Goal: Information Seeking & Learning: Compare options

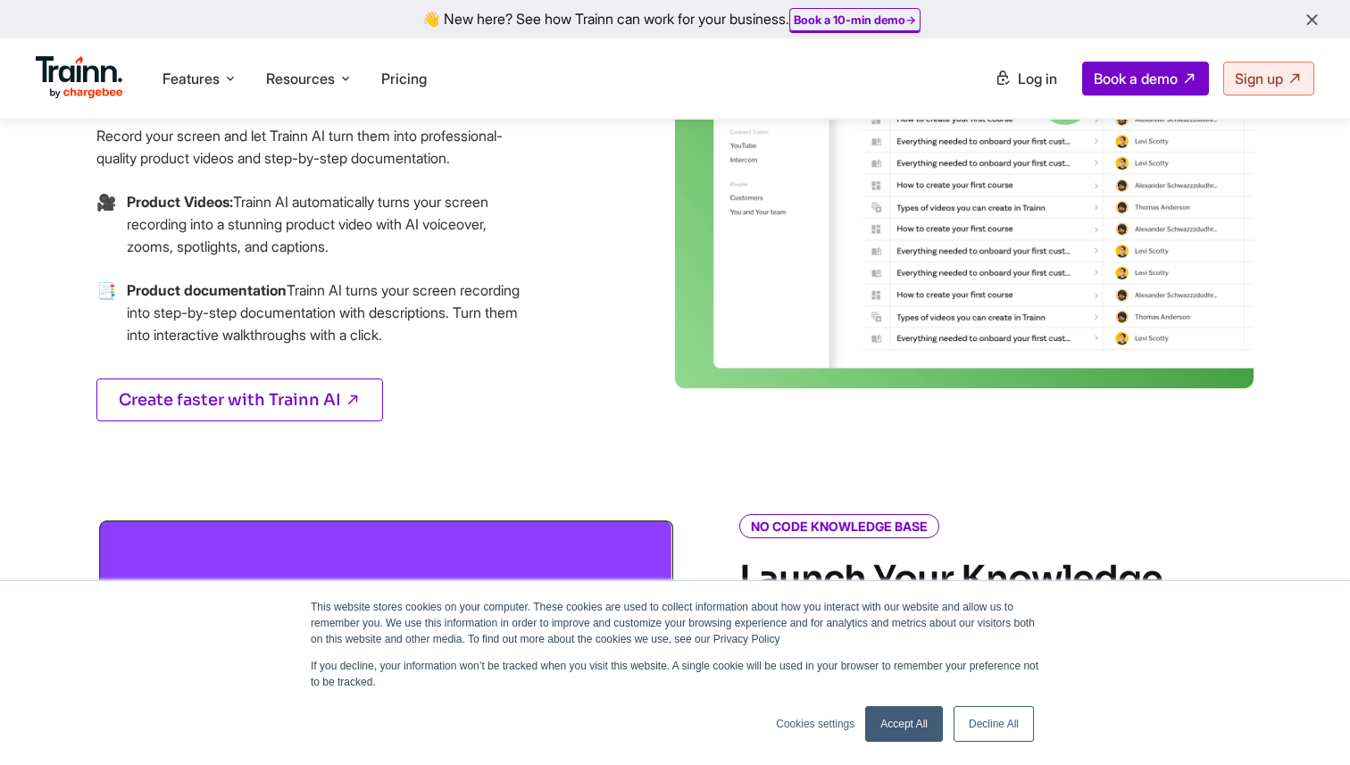
scroll to position [508, 0]
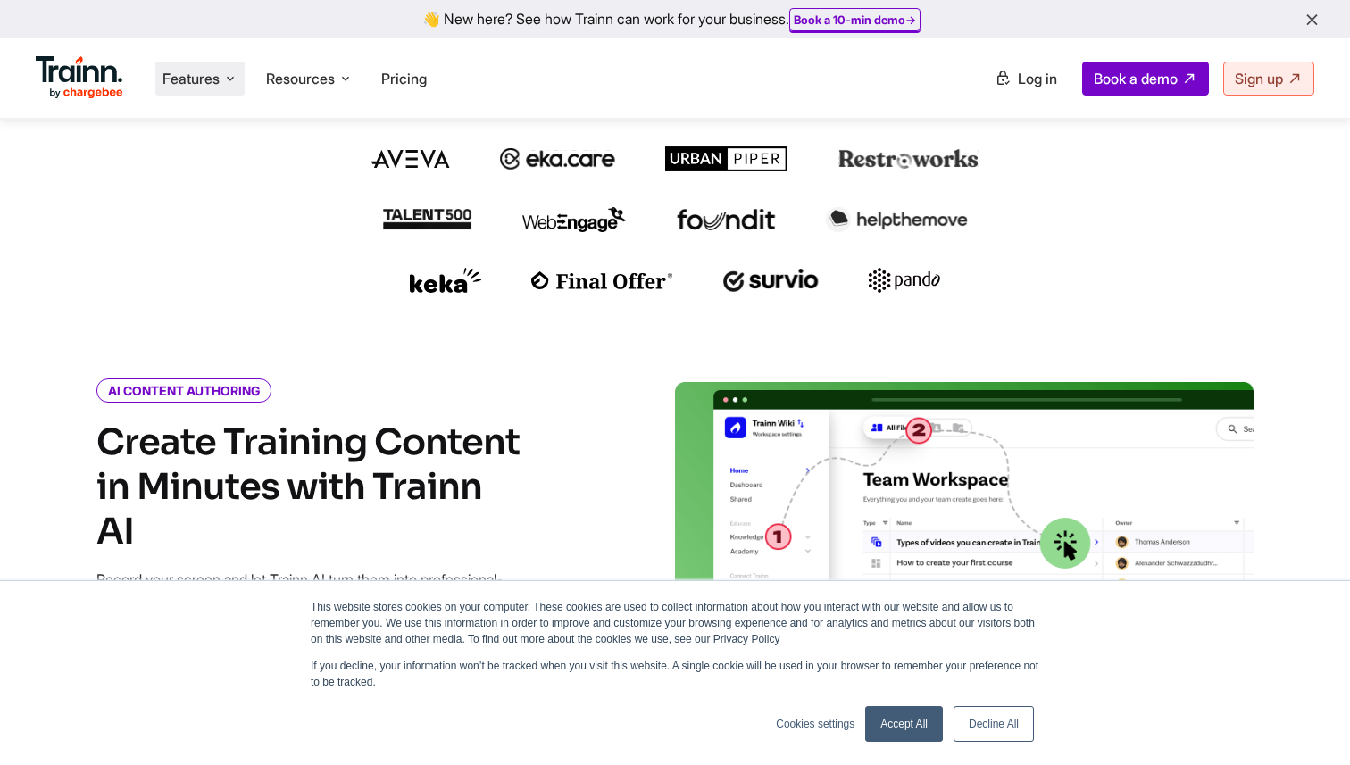
click at [223, 80] on li "Features Product Videos Create product & how-to videos in multiple languages. G…" at bounding box center [199, 79] width 89 height 34
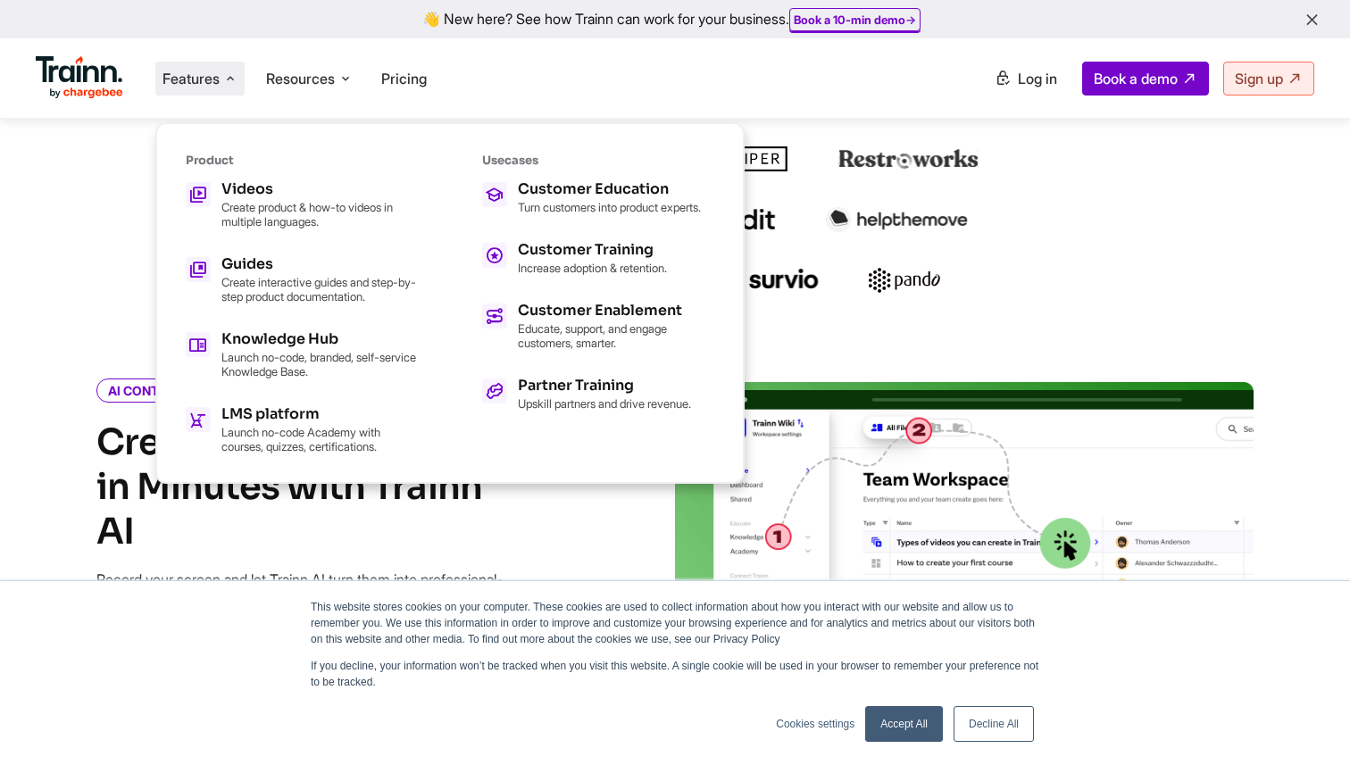
click at [223, 80] on li "Features Product Videos Create product & how-to videos in multiple languages. G…" at bounding box center [199, 79] width 89 height 34
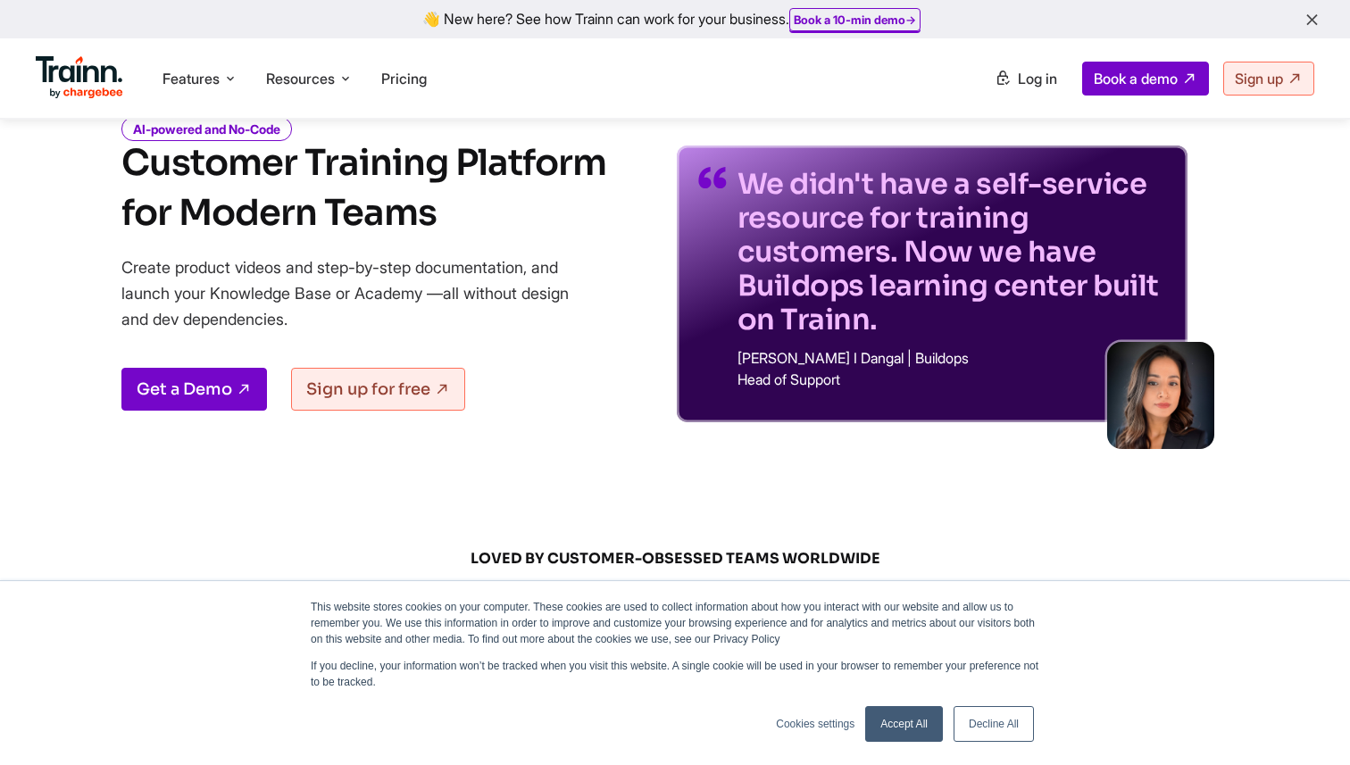
scroll to position [0, 0]
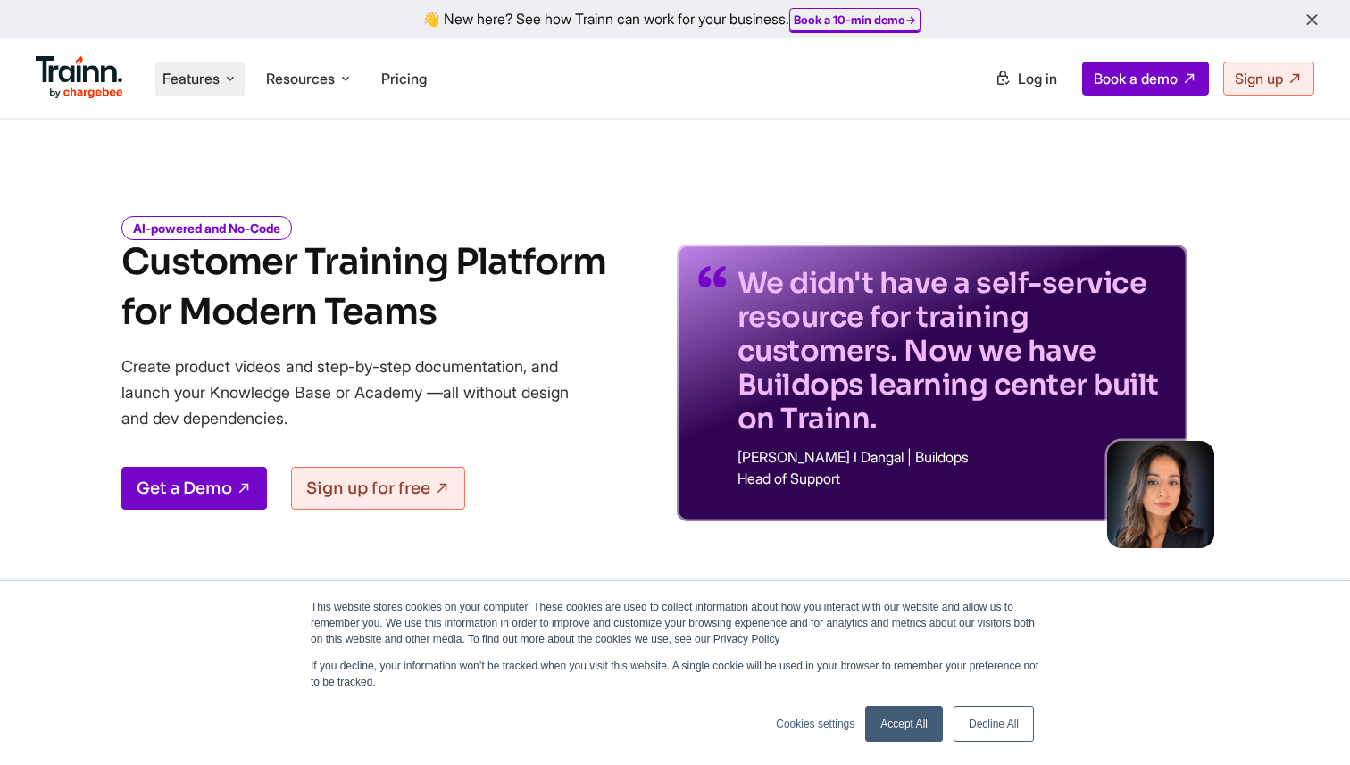
click at [223, 71] on li "Features Product Videos Create product & how-to videos in multiple languages. G…" at bounding box center [199, 79] width 89 height 34
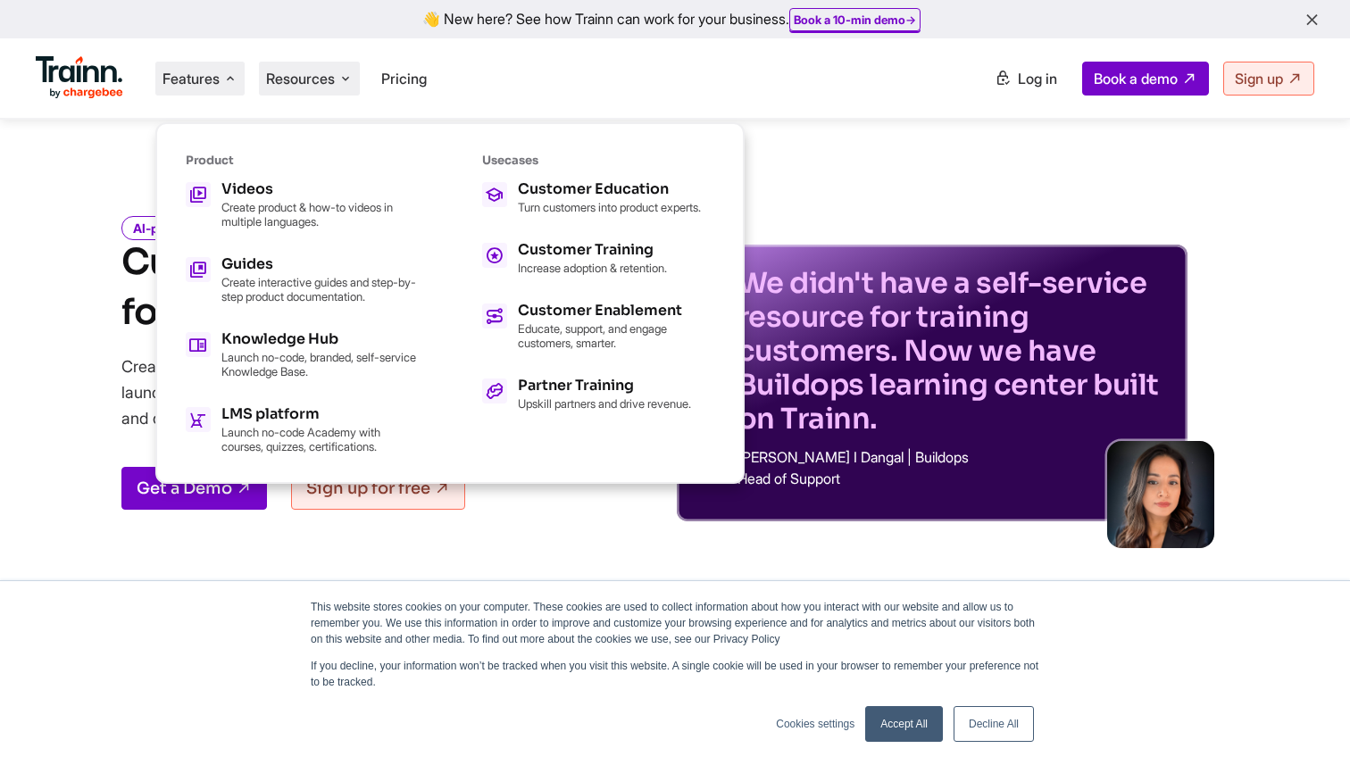
click at [331, 71] on span "Resources" at bounding box center [300, 79] width 69 height 20
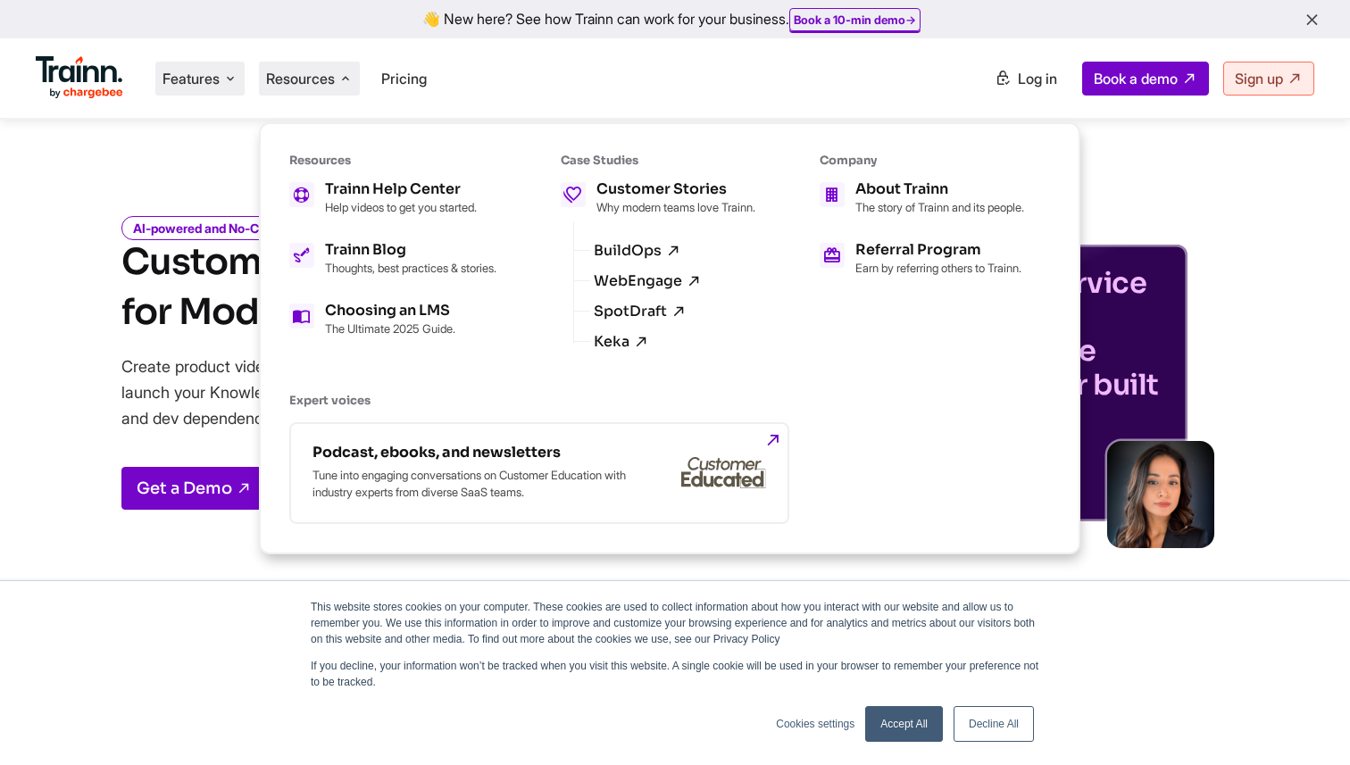
click at [209, 87] on span "Features" at bounding box center [190, 79] width 57 height 20
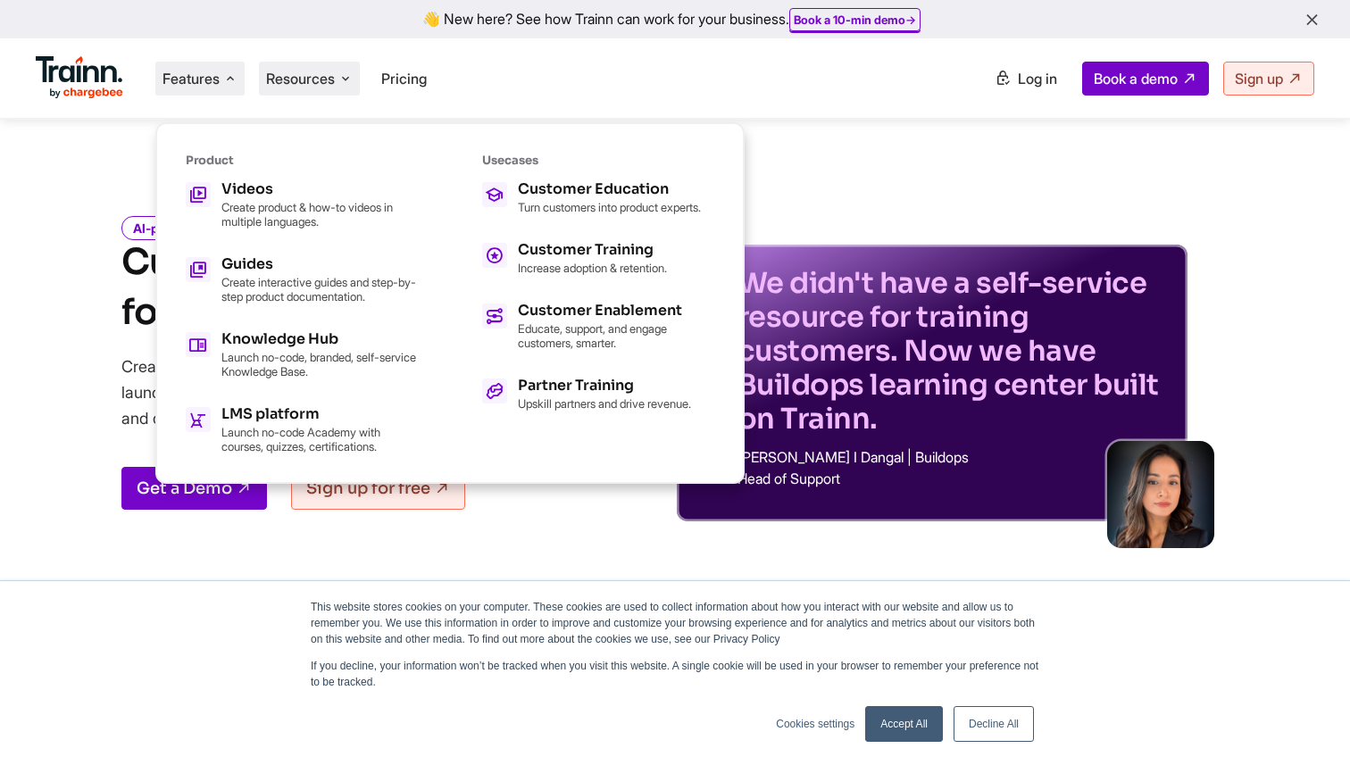
click at [279, 84] on span "Resources" at bounding box center [300, 79] width 69 height 20
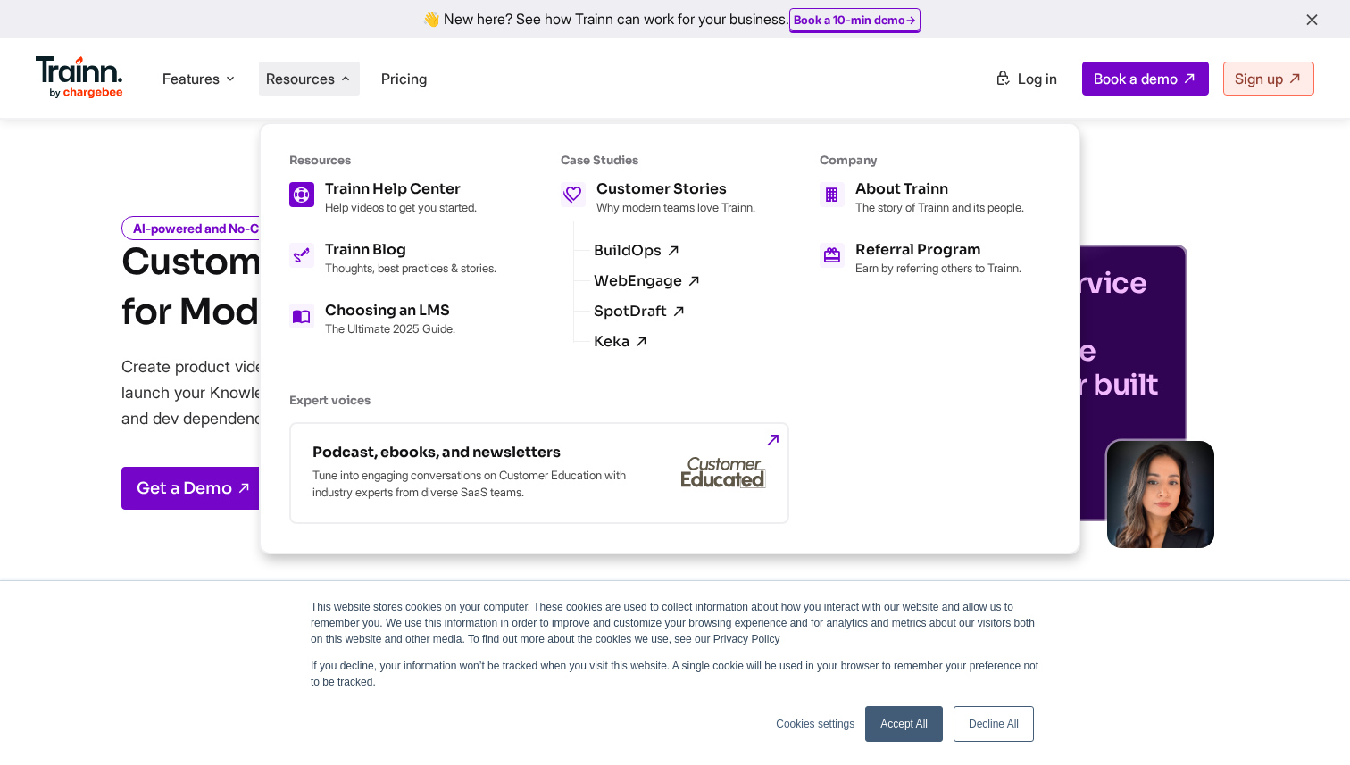
click at [396, 201] on p "Help videos to get you started." at bounding box center [401, 207] width 152 height 14
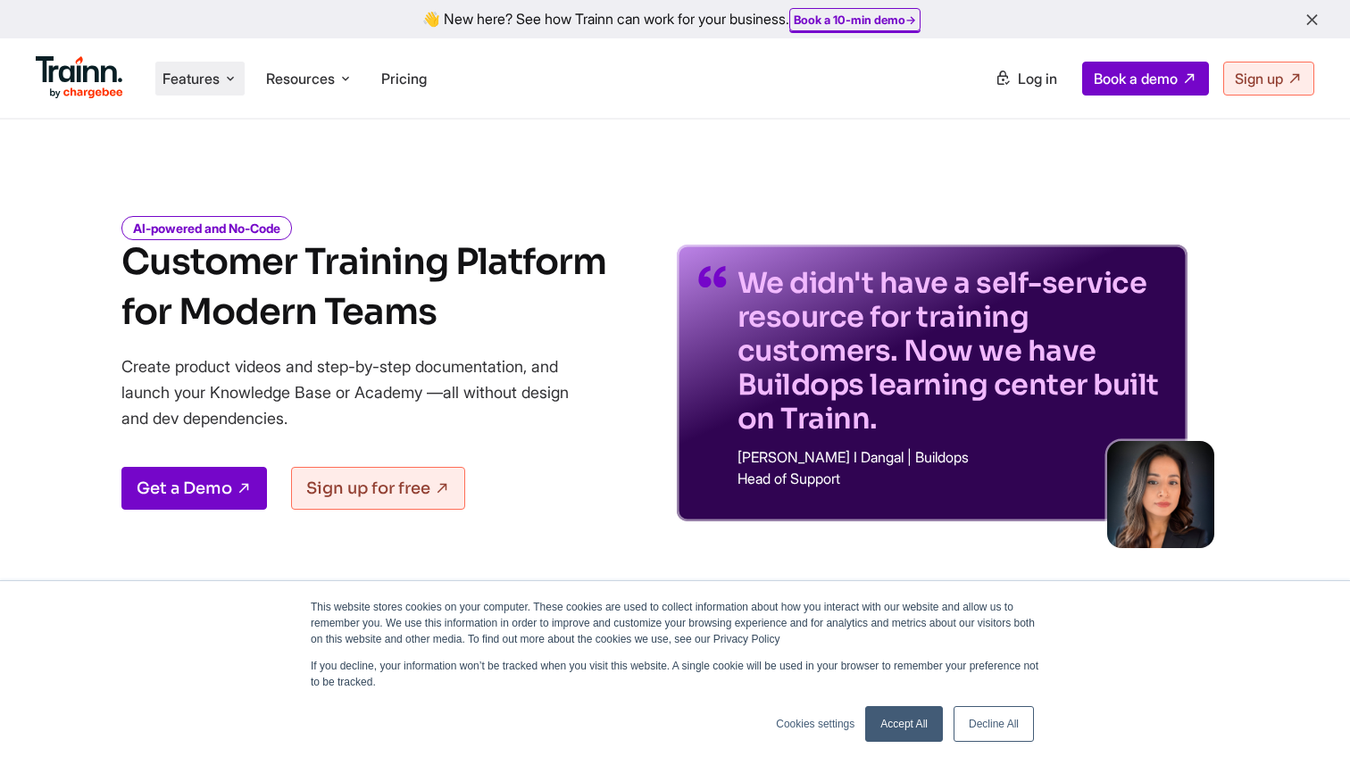
click at [224, 81] on icon at bounding box center [230, 79] width 14 height 18
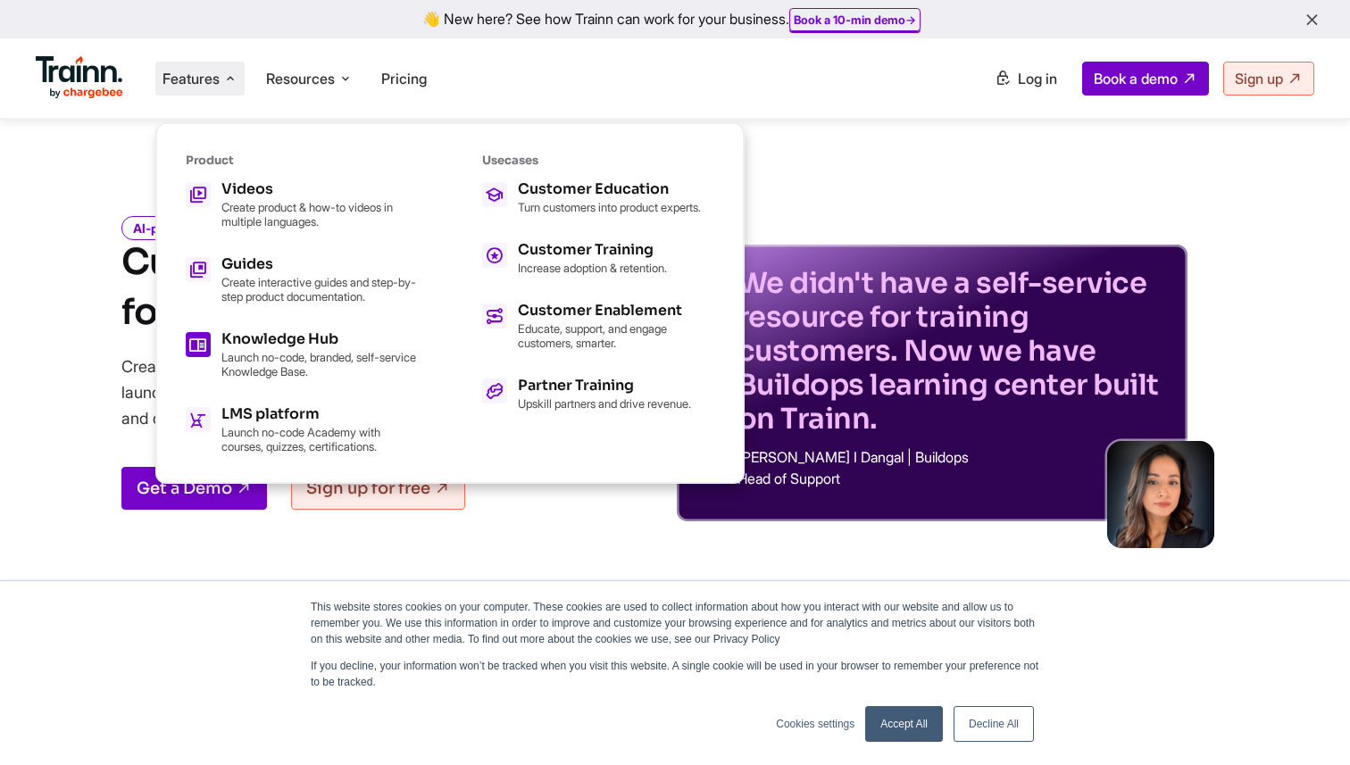
click at [321, 345] on h5 "Knowledge Hub" at bounding box center [319, 339] width 196 height 14
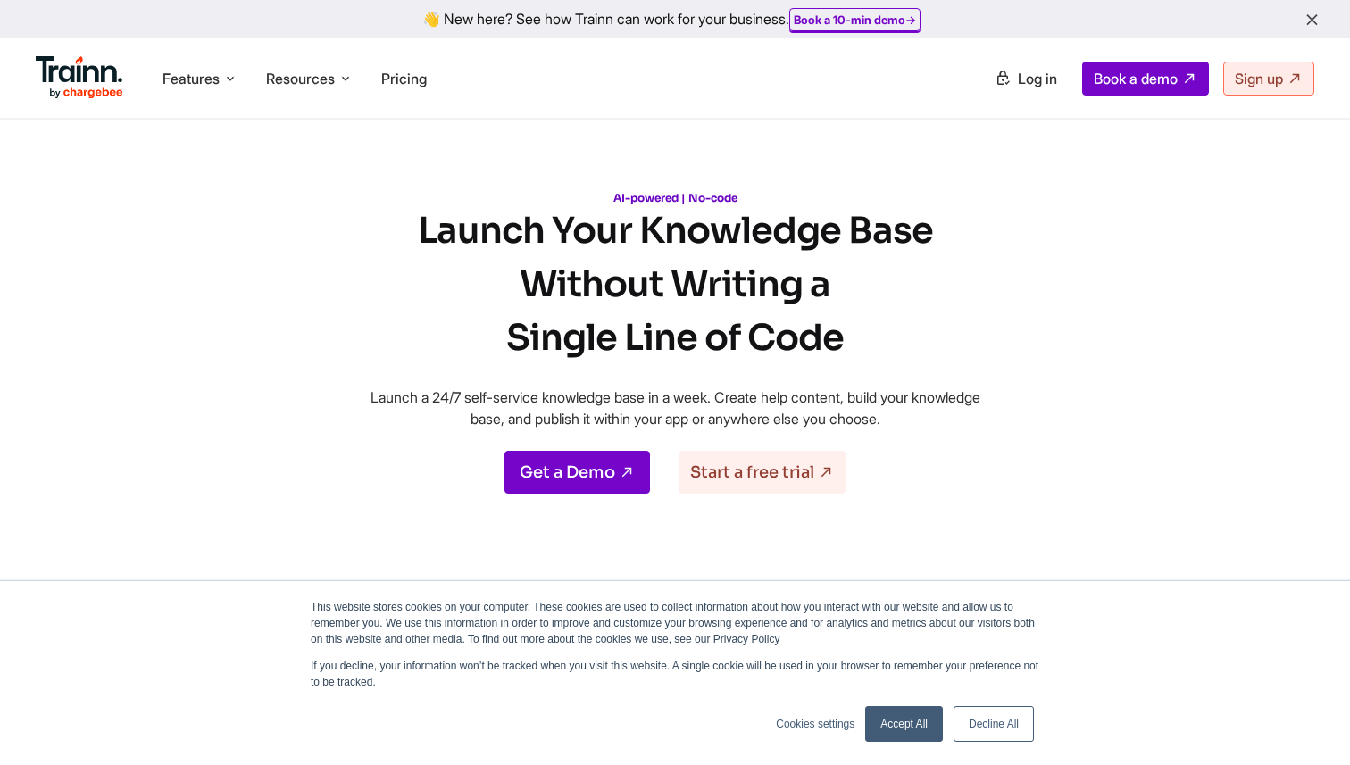
click at [644, 196] on p "AI-powered | No-code" at bounding box center [675, 197] width 643 height 13
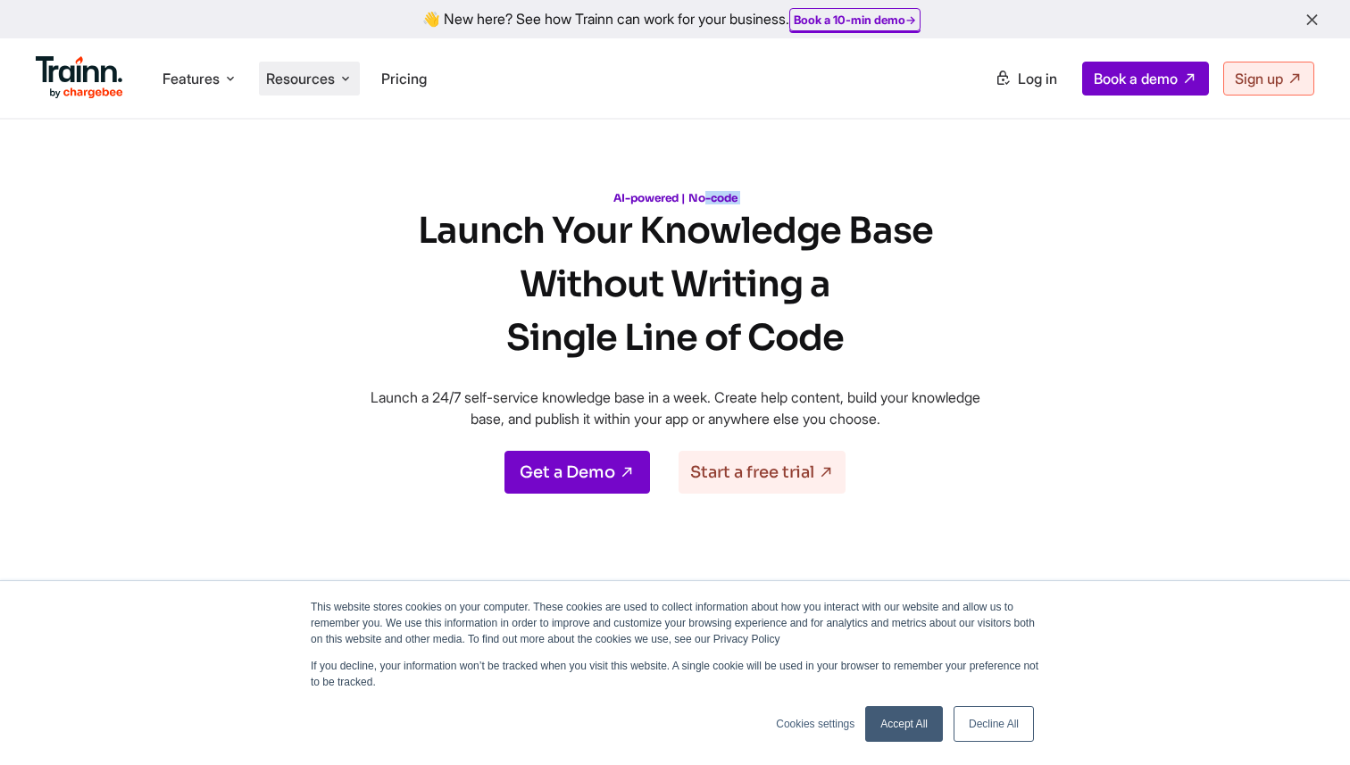
click at [309, 79] on span "Resources" at bounding box center [300, 79] width 69 height 20
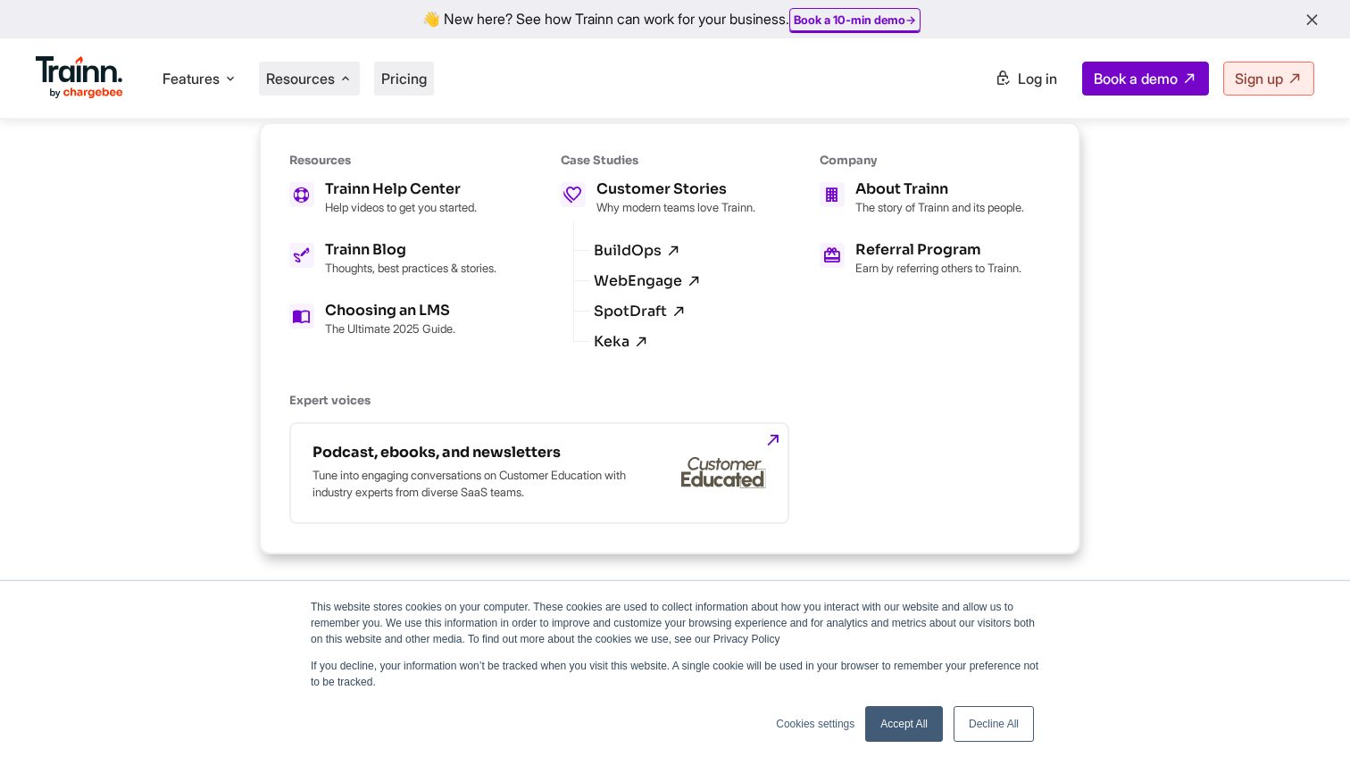
click at [422, 82] on span "Pricing" at bounding box center [404, 79] width 46 height 18
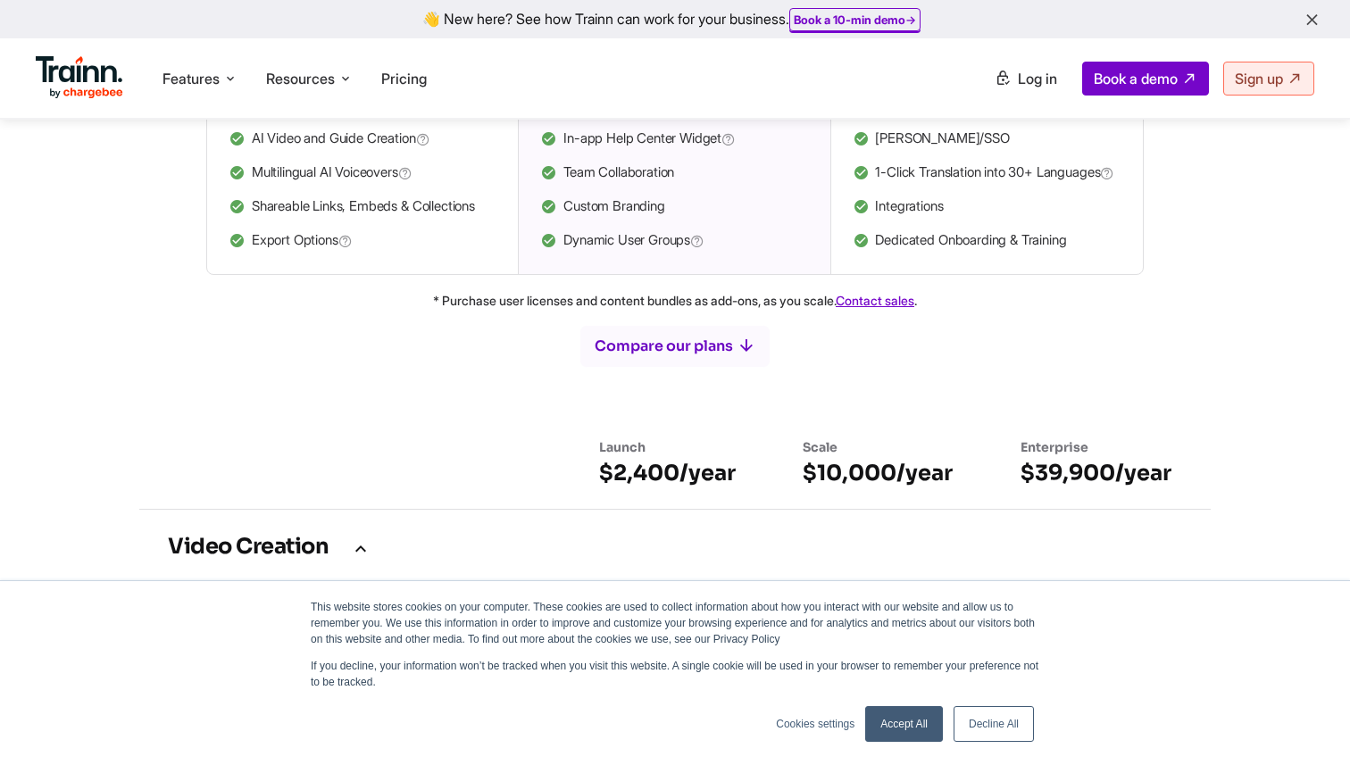
scroll to position [831, 0]
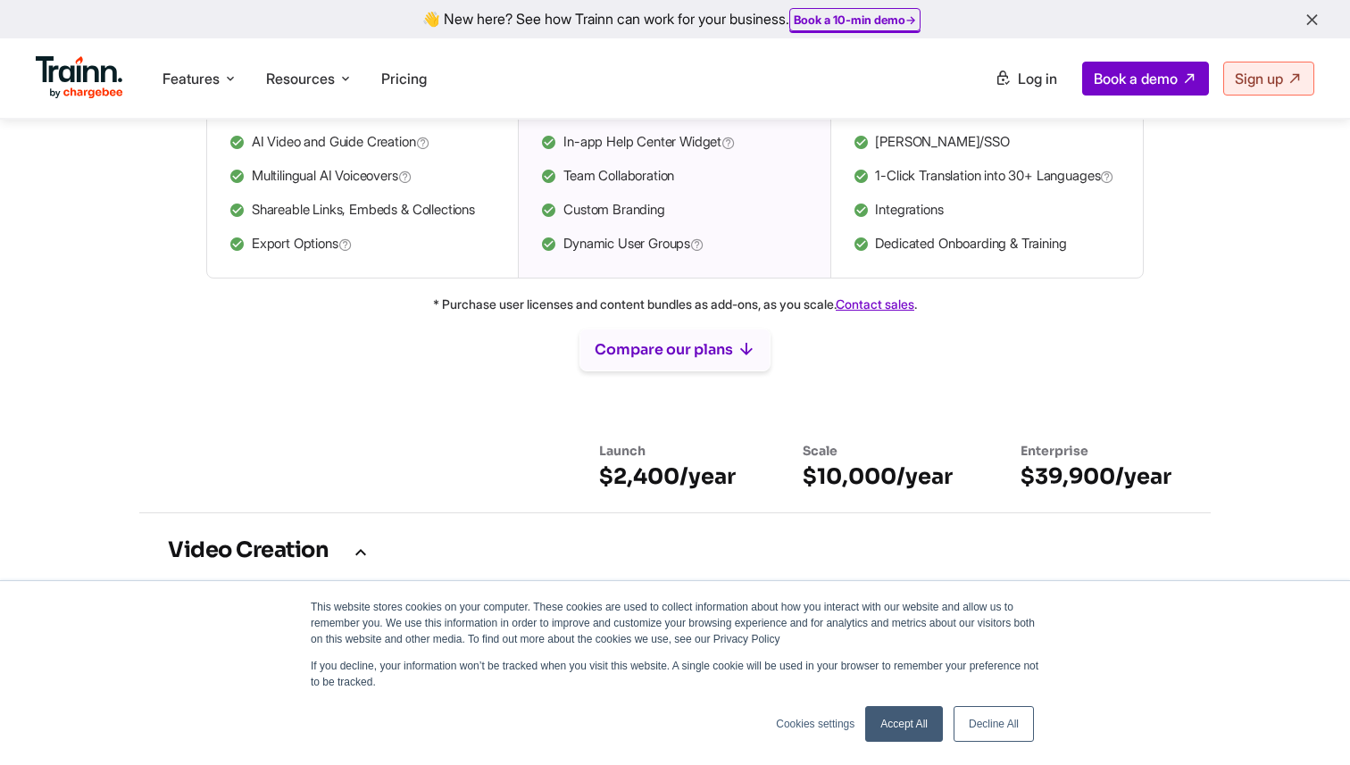
click at [654, 368] on button "Compare our plans" at bounding box center [674, 350] width 191 height 43
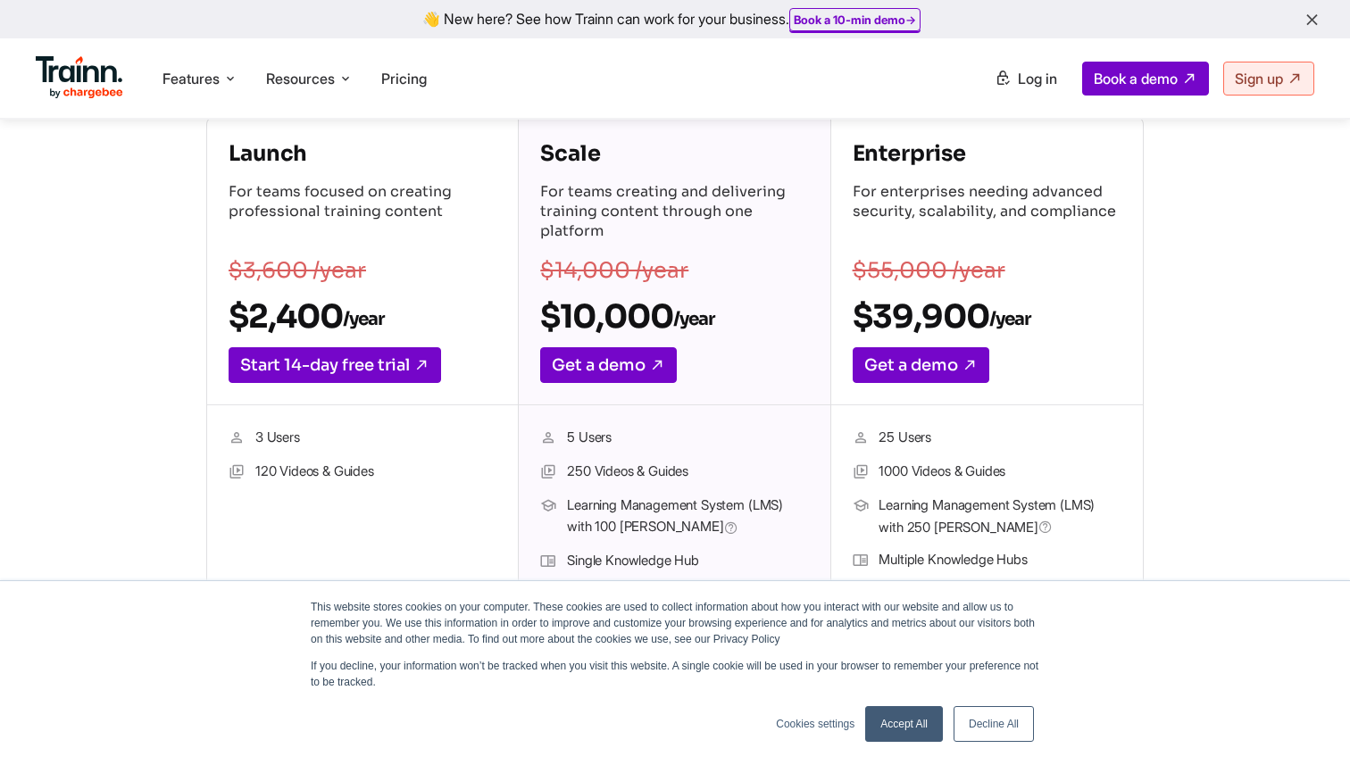
scroll to position [0, 0]
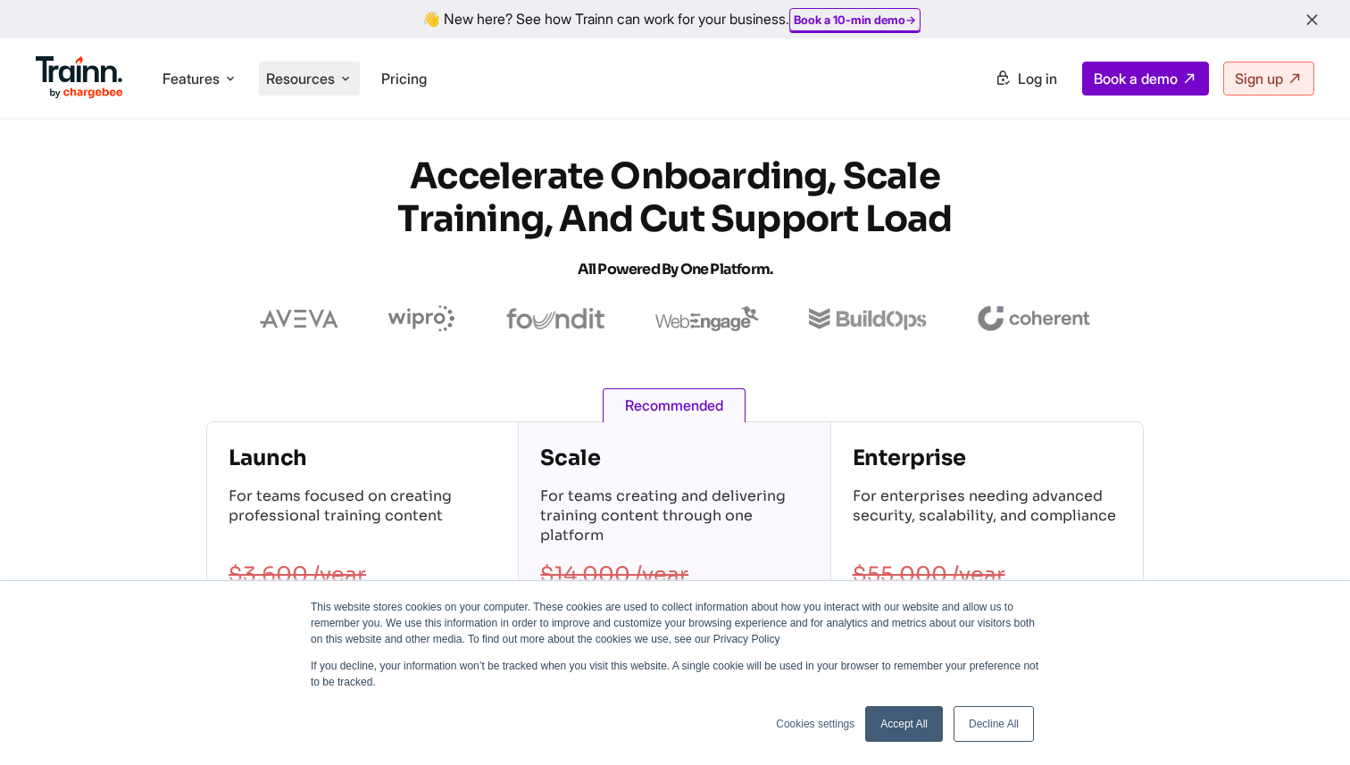
click at [314, 71] on span "Resources" at bounding box center [300, 79] width 69 height 20
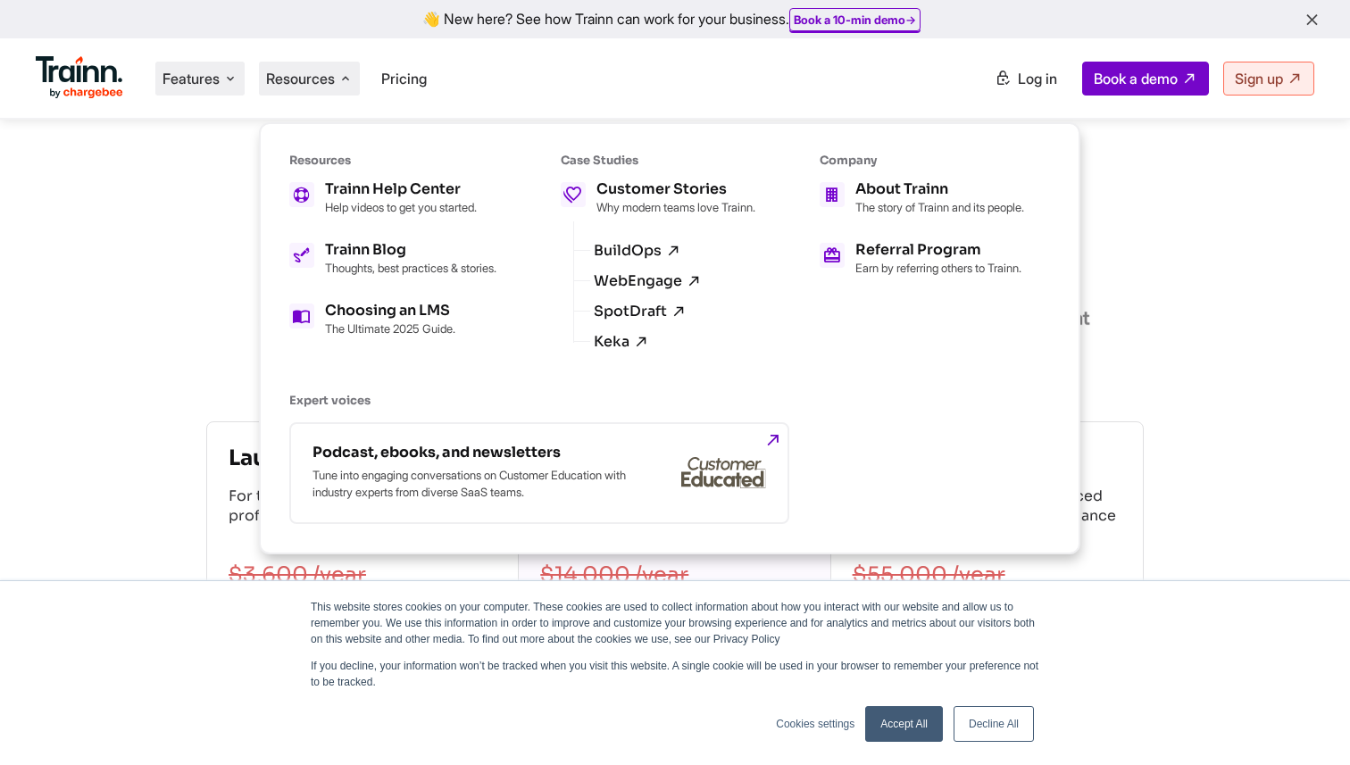
click at [213, 87] on span "Features" at bounding box center [190, 79] width 57 height 20
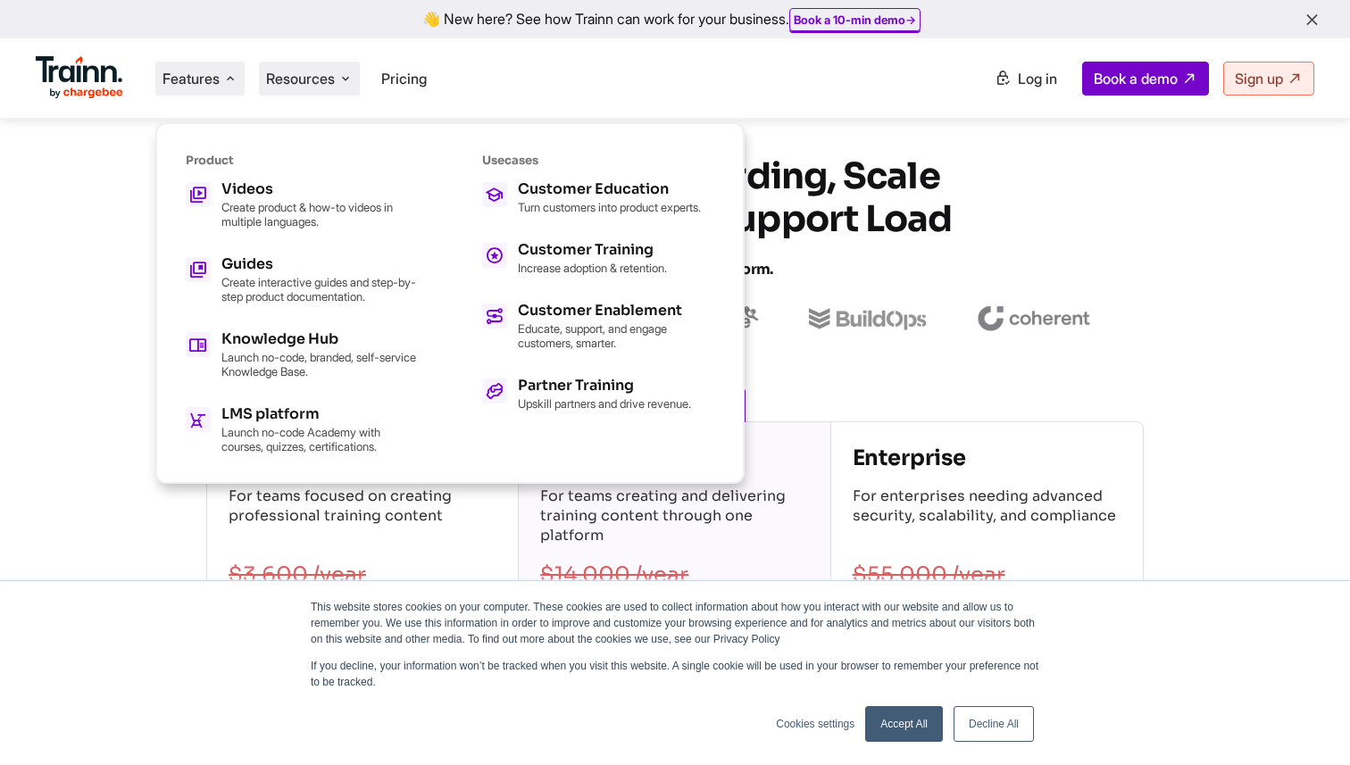
click at [321, 84] on span "Resources" at bounding box center [300, 79] width 69 height 20
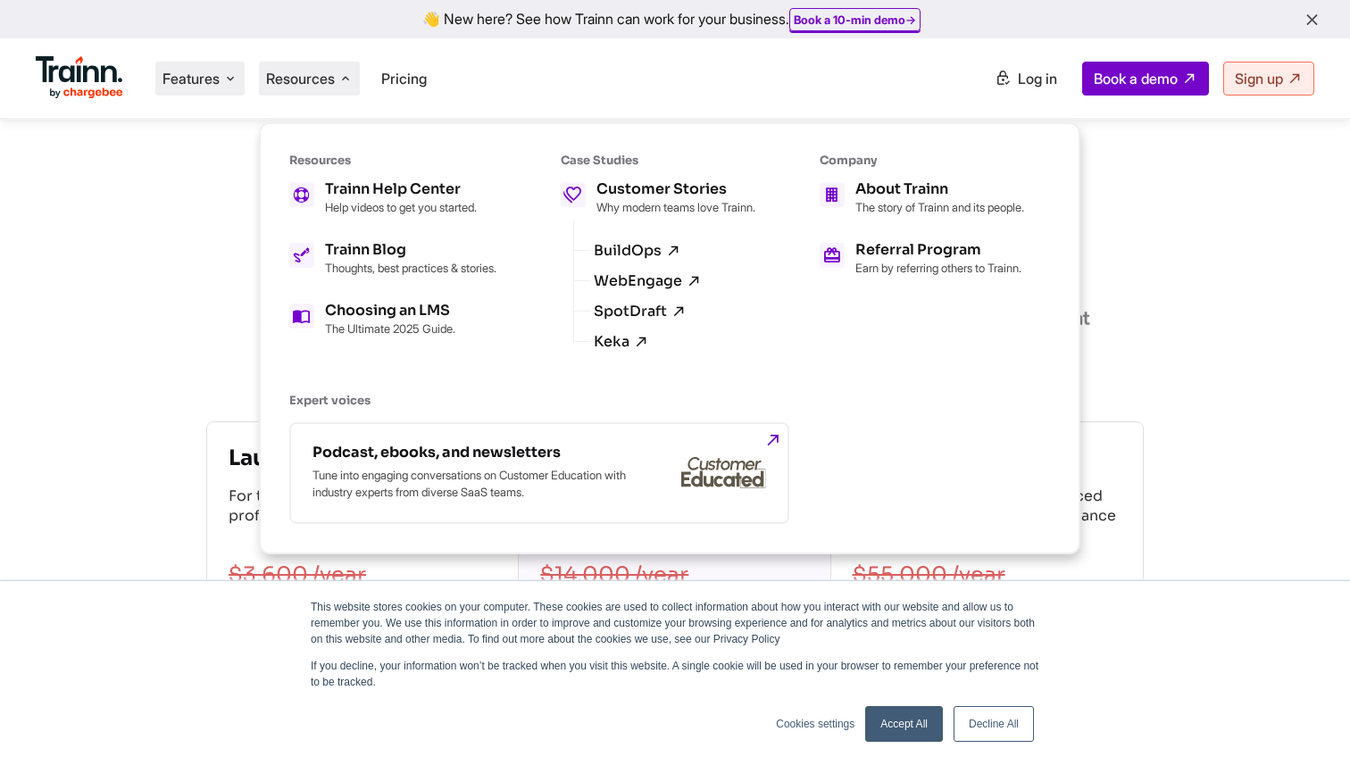
click at [200, 86] on span "Features" at bounding box center [190, 79] width 57 height 20
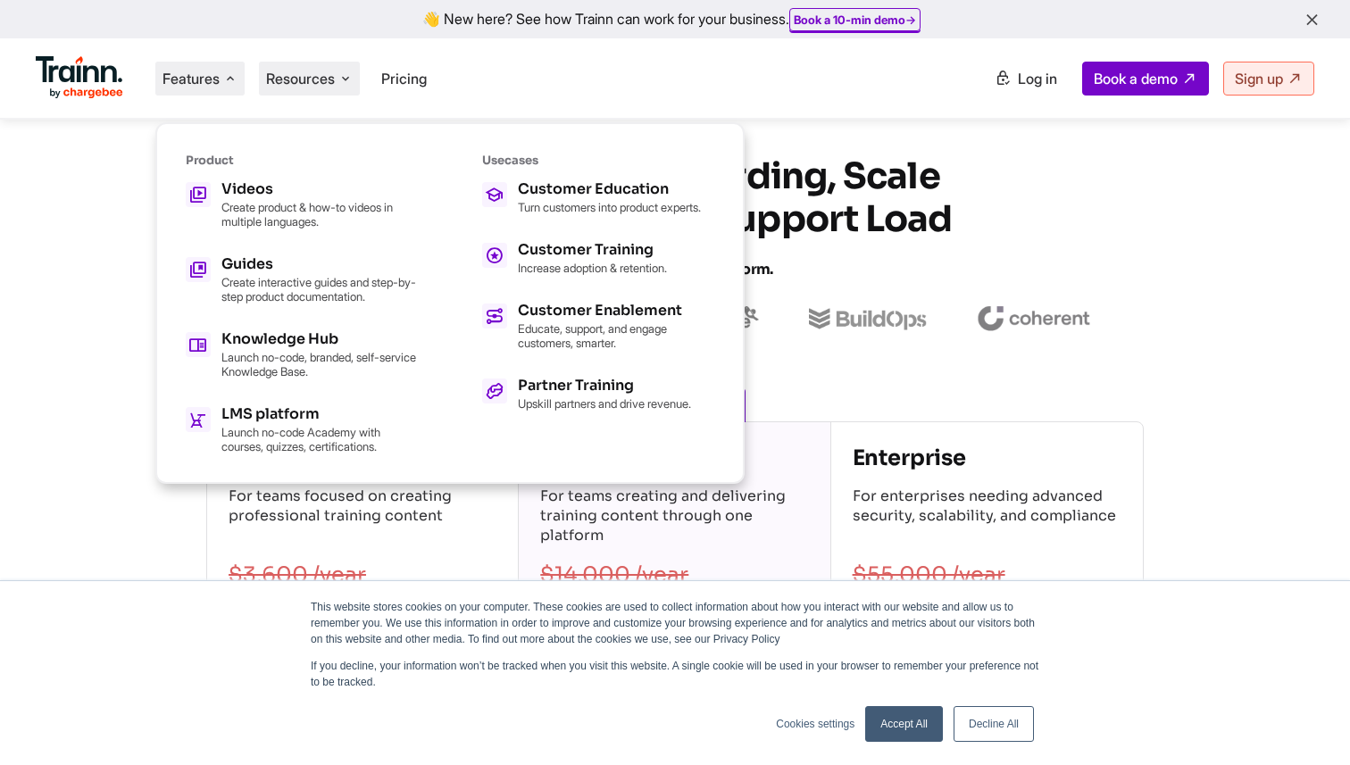
click at [304, 83] on span "Resources" at bounding box center [300, 79] width 69 height 20
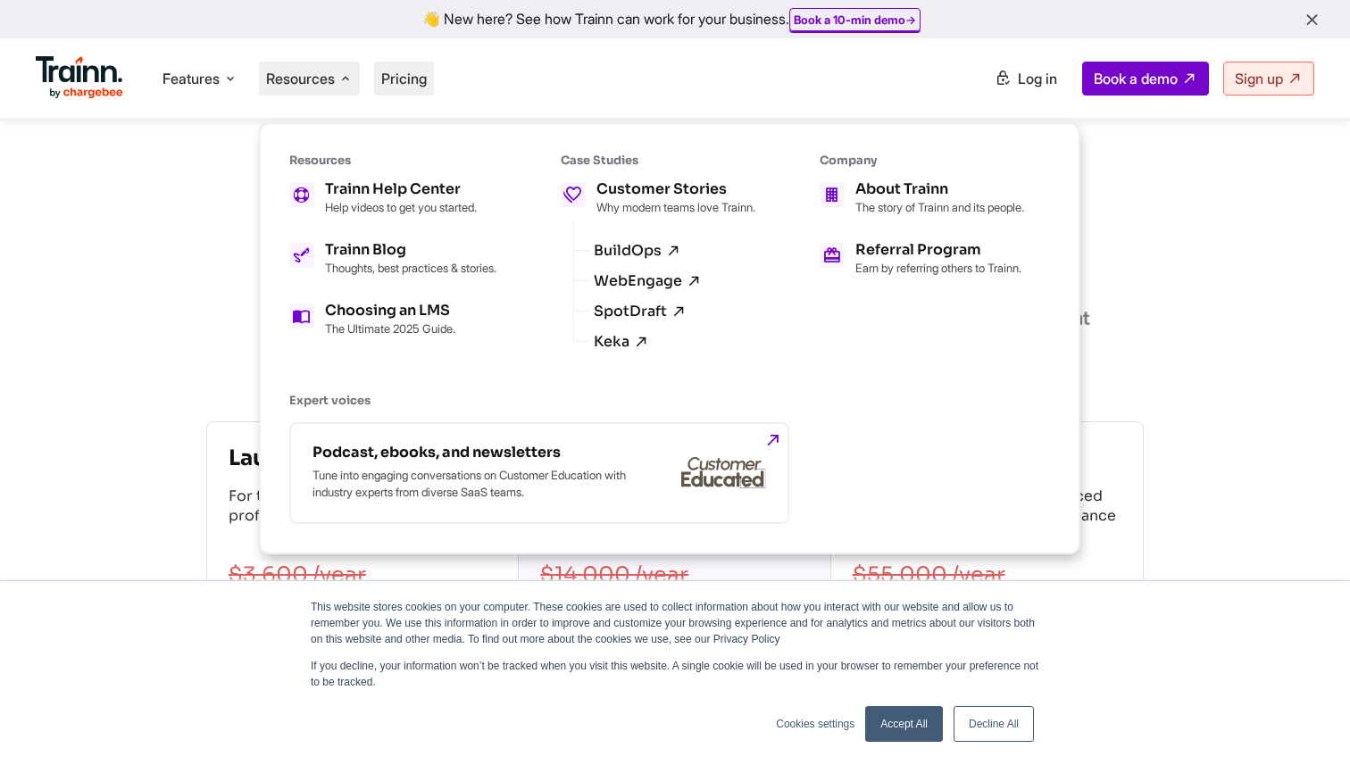
click at [434, 71] on li "Pricing" at bounding box center [404, 79] width 60 height 34
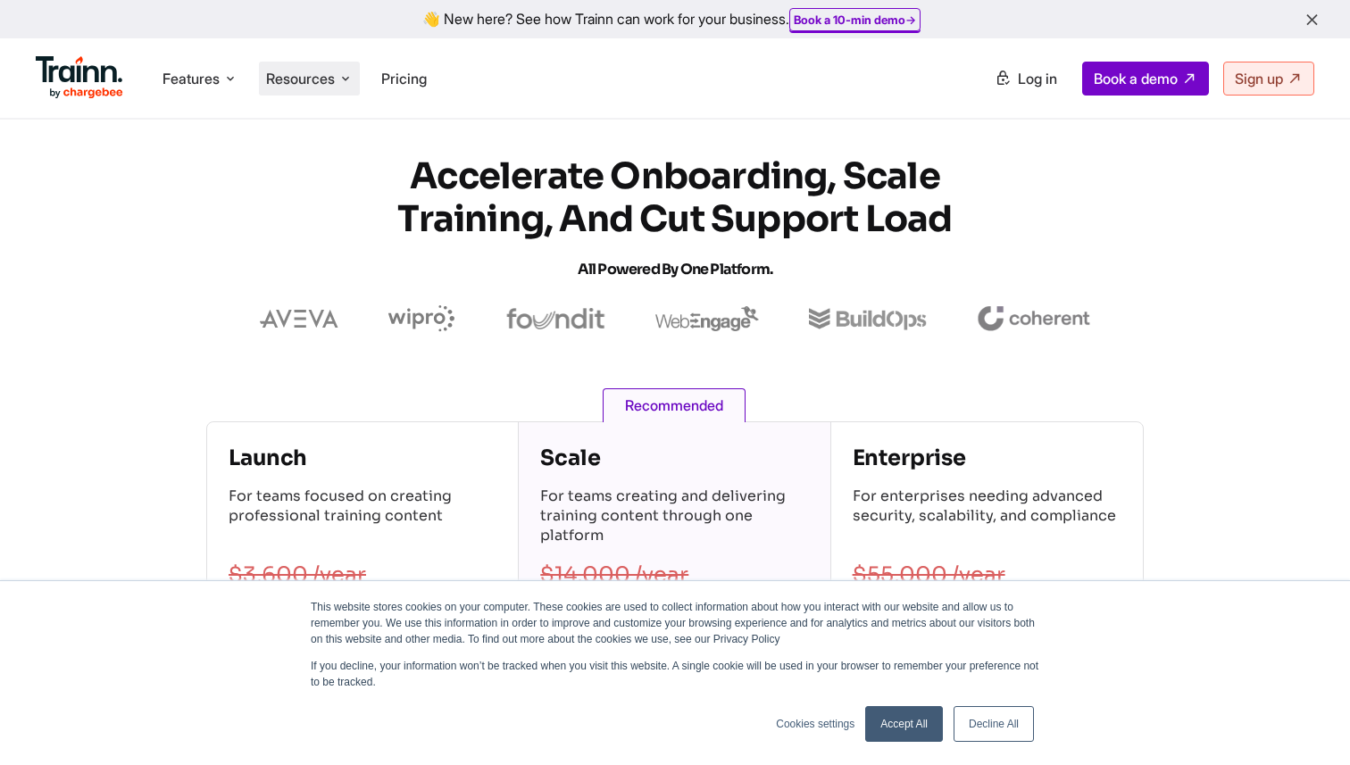
click at [329, 74] on span "Resources" at bounding box center [300, 79] width 69 height 20
